Goal: Task Accomplishment & Management: Use online tool/utility

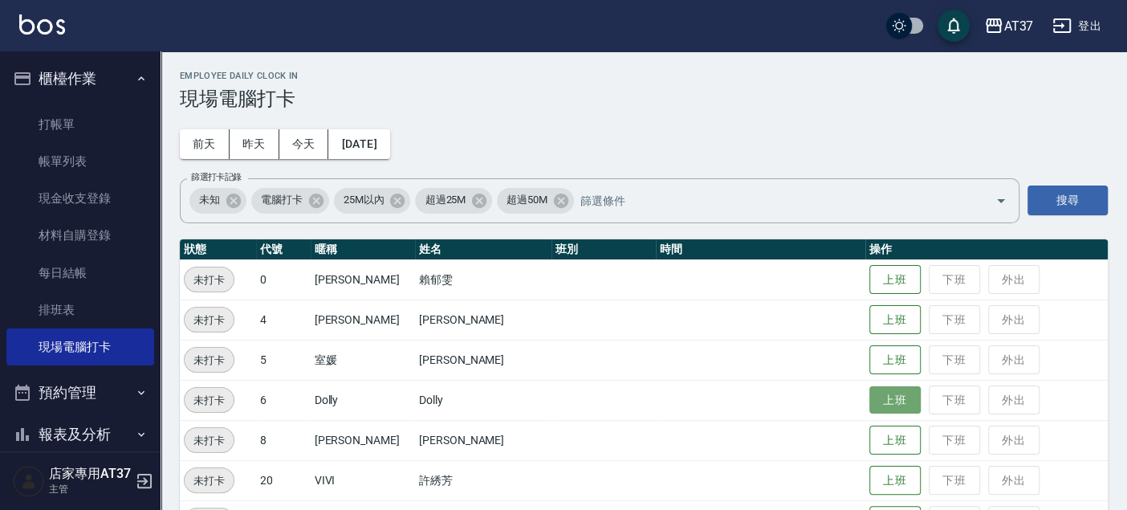
click at [870, 402] on button "上班" at bounding box center [895, 400] width 51 height 28
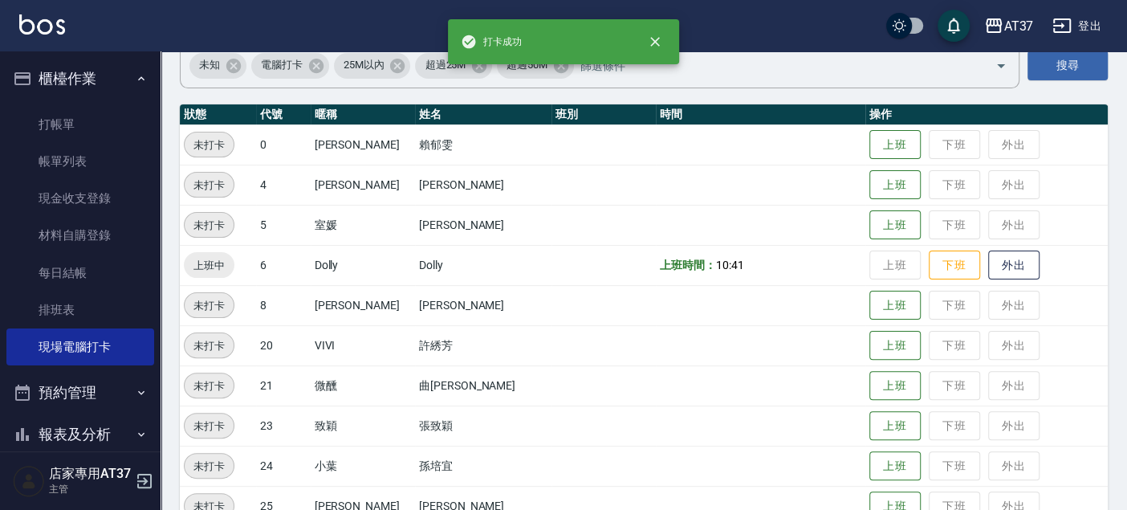
scroll to position [178, 0]
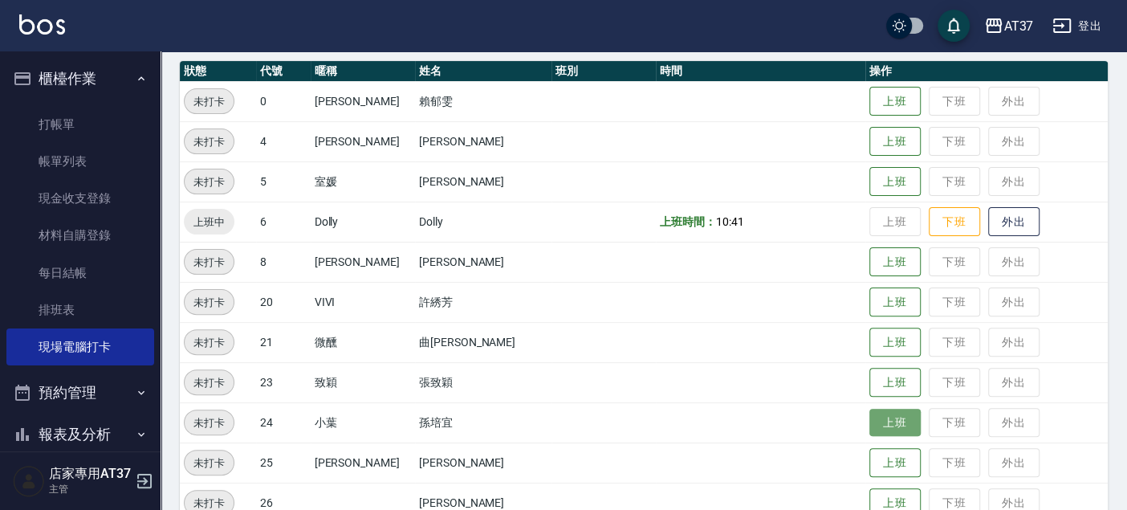
click at [870, 414] on button "上班" at bounding box center [895, 423] width 51 height 28
click at [870, 420] on button "上班" at bounding box center [895, 423] width 51 height 28
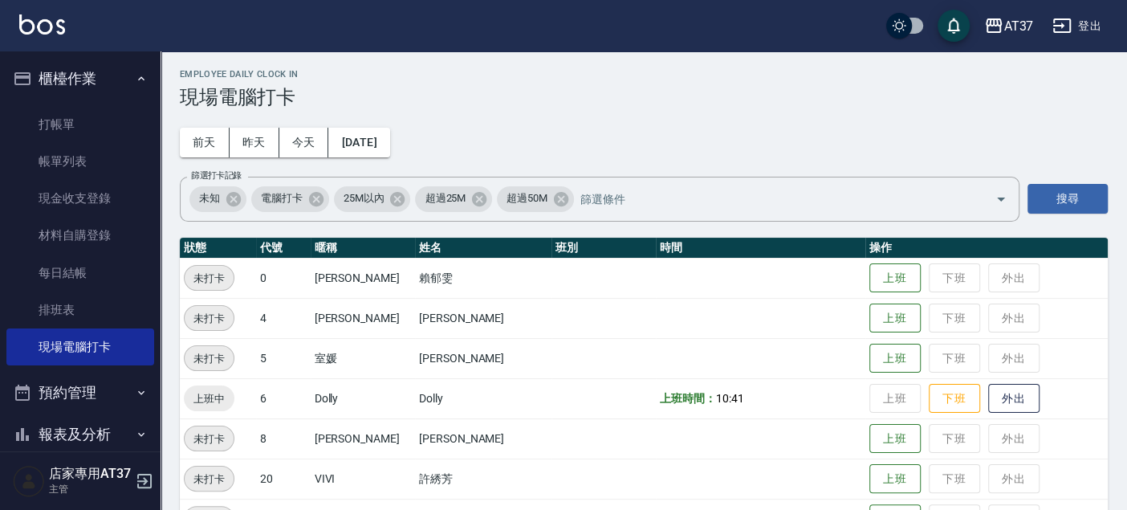
scroll to position [0, 0]
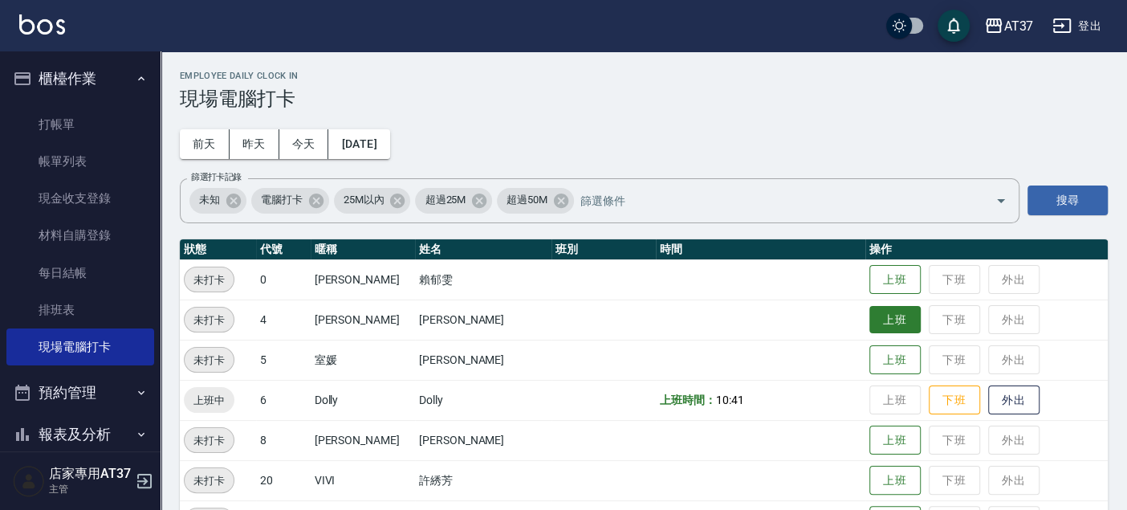
click at [870, 325] on button "上班" at bounding box center [895, 320] width 51 height 28
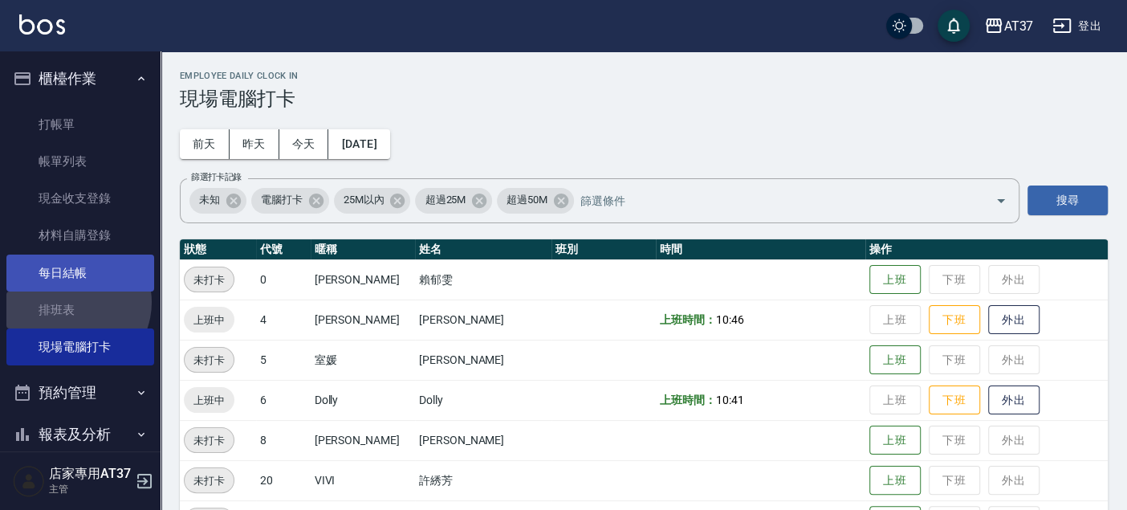
drag, startPoint x: 72, startPoint y: 303, endPoint x: 121, endPoint y: 273, distance: 57.3
click at [72, 303] on link "排班表" at bounding box center [80, 309] width 148 height 37
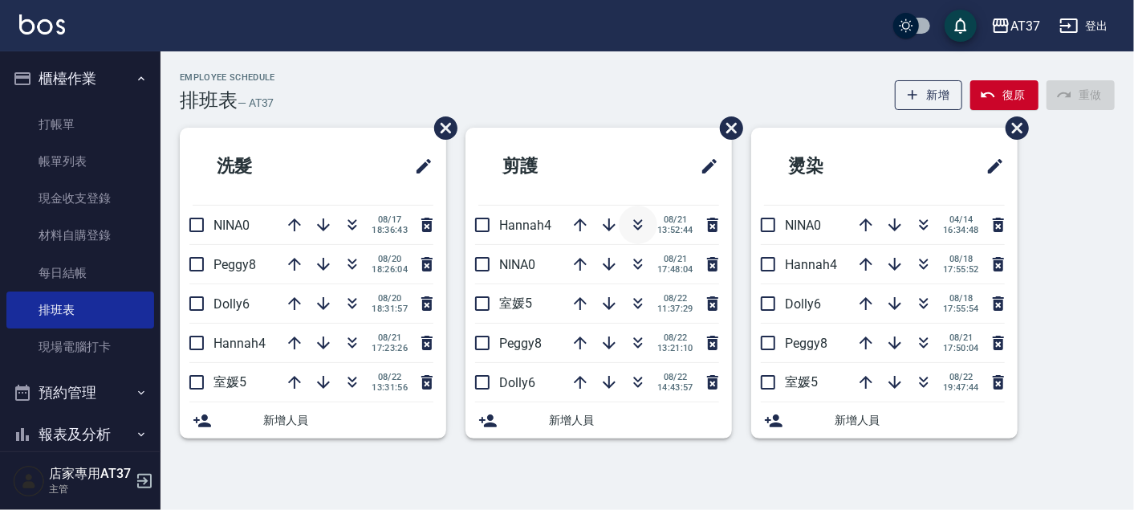
click at [640, 230] on icon "button" at bounding box center [638, 224] width 19 height 19
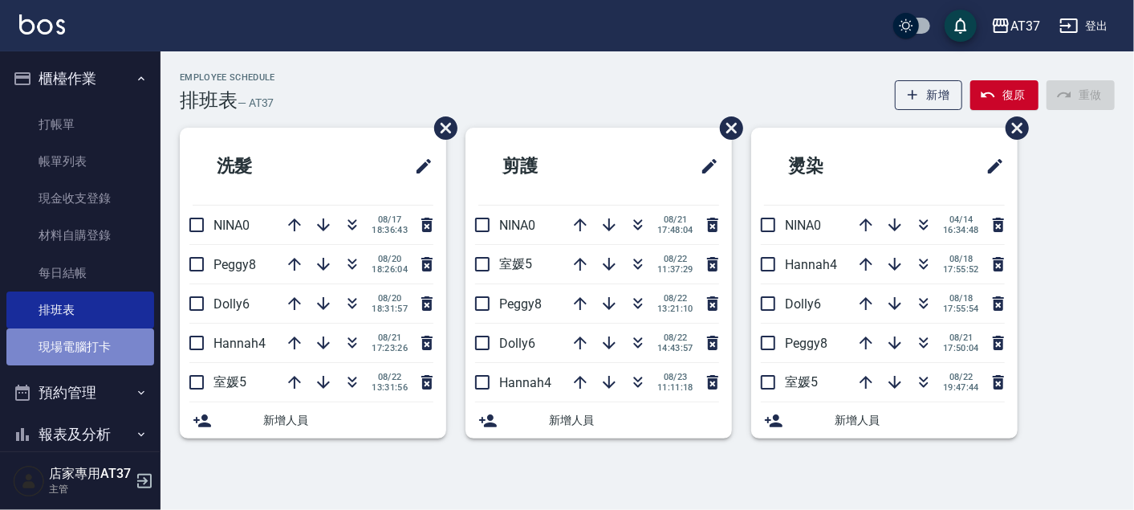
click at [124, 347] on link "現場電腦打卡" at bounding box center [80, 346] width 148 height 37
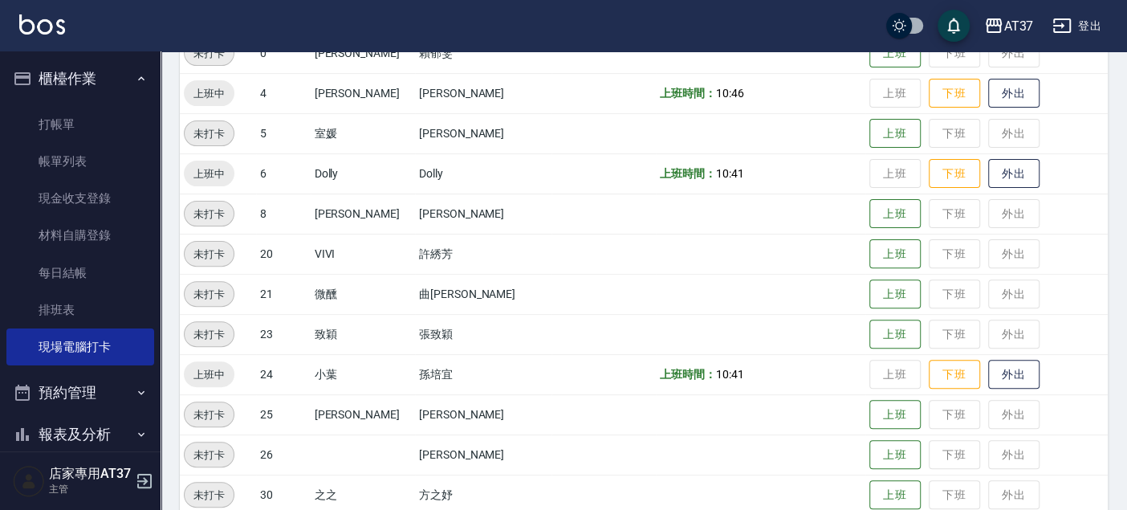
scroll to position [267, 0]
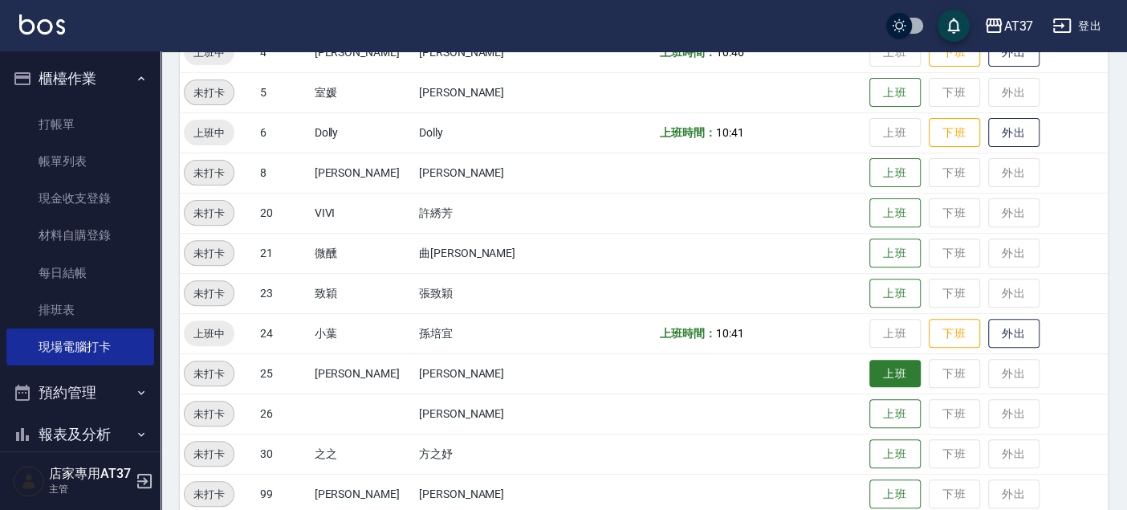
click at [870, 381] on button "上班" at bounding box center [895, 374] width 51 height 28
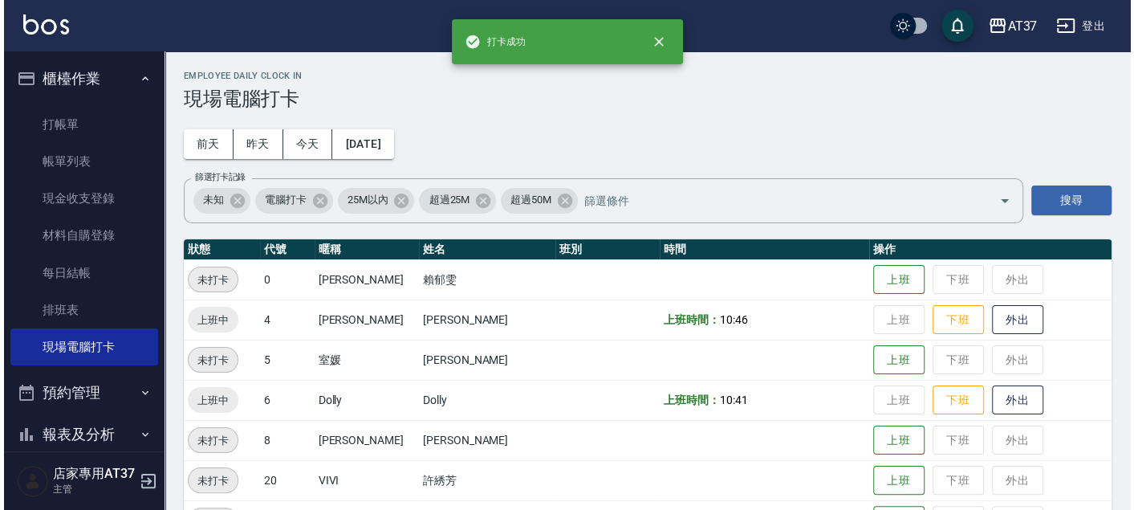
scroll to position [0, 0]
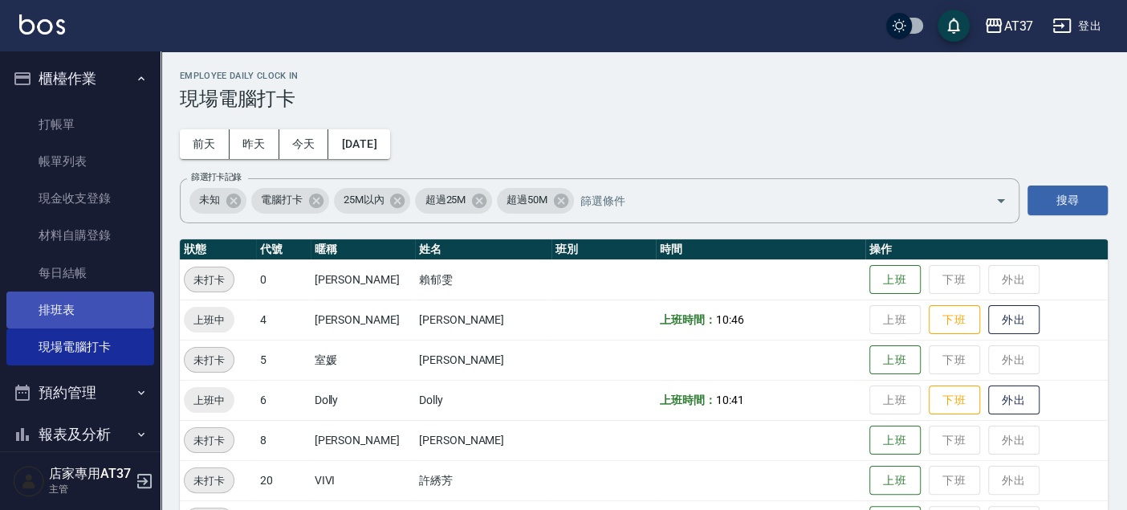
click at [129, 303] on link "排班表" at bounding box center [80, 309] width 148 height 37
